Goal: Task Accomplishment & Management: Manage account settings

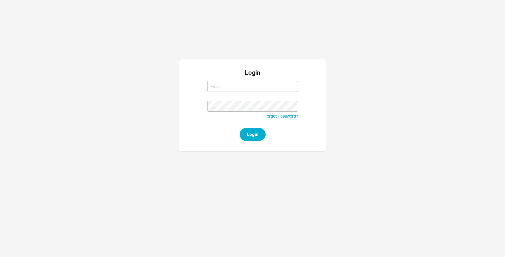
click at [257, 86] on input at bounding box center [252, 86] width 91 height 11
click at [244, 87] on input at bounding box center [252, 86] width 91 height 11
click at [244, 79] on div at bounding box center [252, 89] width 91 height 23
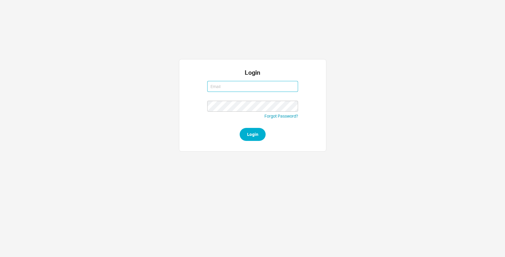
click at [244, 83] on input at bounding box center [252, 86] width 91 height 11
click at [258, 86] on input at bounding box center [252, 86] width 91 height 11
click at [250, 89] on input at bounding box center [252, 86] width 91 height 11
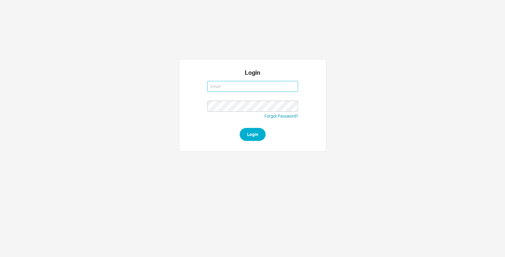
click at [213, 88] on input at bounding box center [252, 86] width 91 height 11
type input "[EMAIL_ADDRESS][DOMAIN_NAME]"
click at [240, 128] on button "Login" at bounding box center [253, 134] width 26 height 13
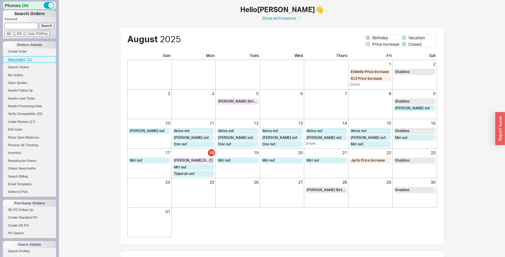
click at [27, 58] on span "( 71 )" at bounding box center [30, 60] width 6 height 4
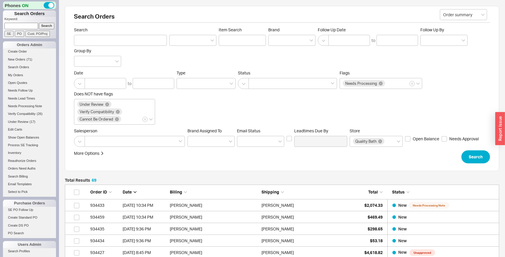
scroll to position [836, 430]
click at [23, 60] on span "New Orders" at bounding box center [16, 60] width 17 height 4
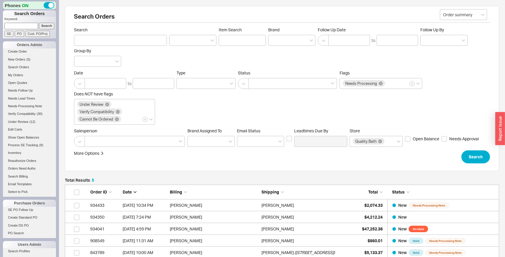
scroll to position [81, 0]
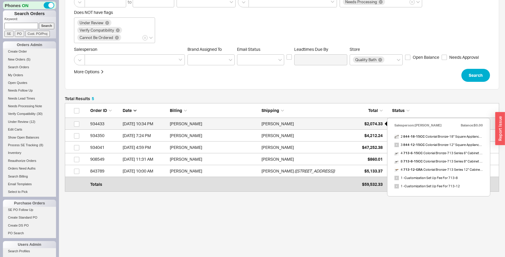
click at [367, 124] on span "$2,074.33" at bounding box center [374, 123] width 18 height 5
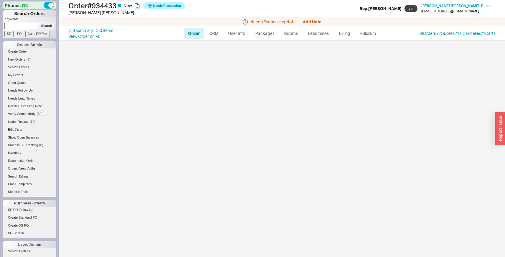
select select "LOW"
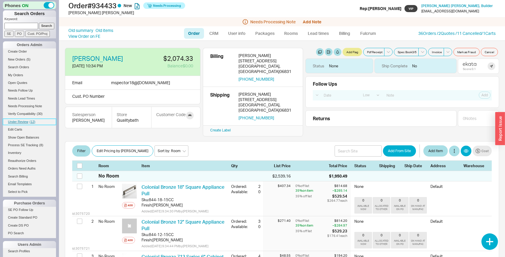
click at [30, 119] on link "Under Review ( 12 )" at bounding box center [29, 122] width 53 height 6
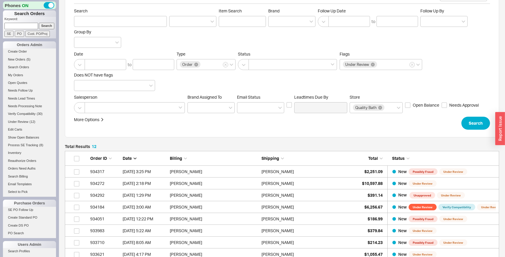
scroll to position [20, 0]
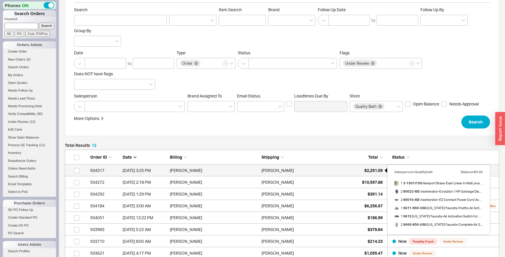
click at [367, 168] on span "$2,251.09" at bounding box center [374, 170] width 18 height 5
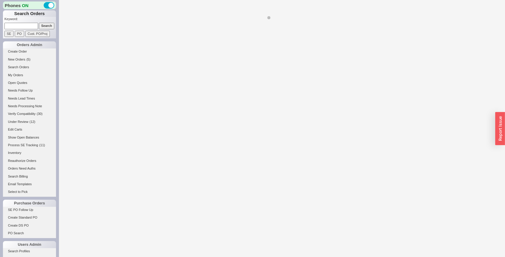
select select "LOW"
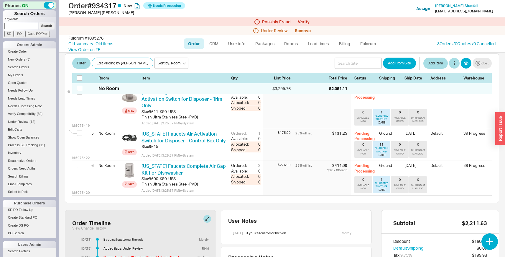
scroll to position [317, 0]
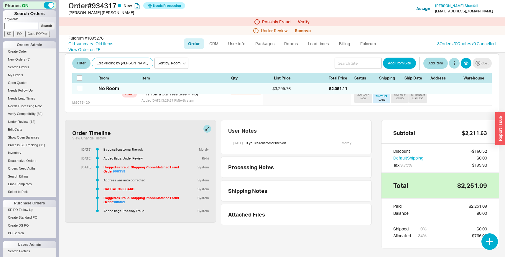
click at [114, 169] on link "908359" at bounding box center [119, 171] width 12 height 4
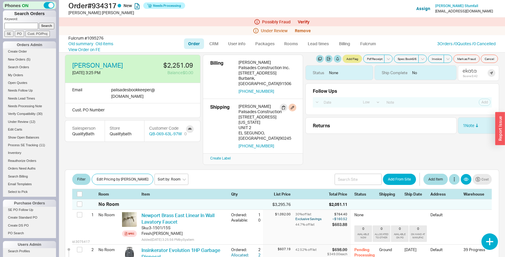
scroll to position [0, 0]
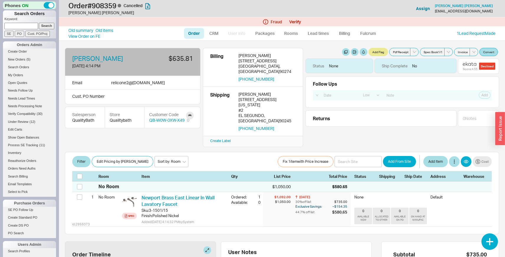
select select "LOW"
